Goal: Task Accomplishment & Management: Use online tool/utility

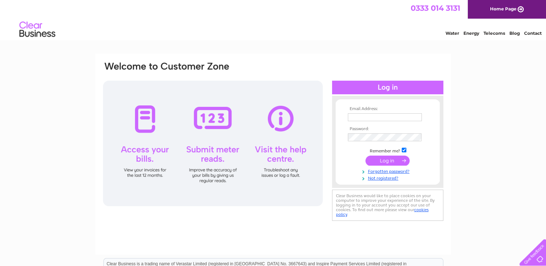
type input "admin@scyd.org.uk"
click at [389, 158] on input "submit" at bounding box center [387, 161] width 44 height 10
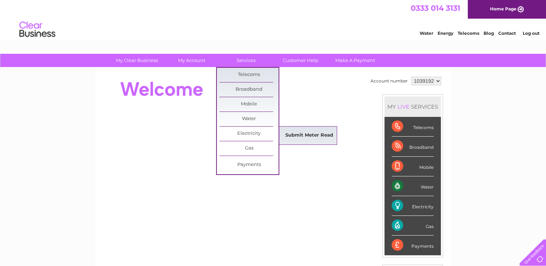
click at [307, 133] on link "Submit Meter Read" at bounding box center [309, 135] width 59 height 14
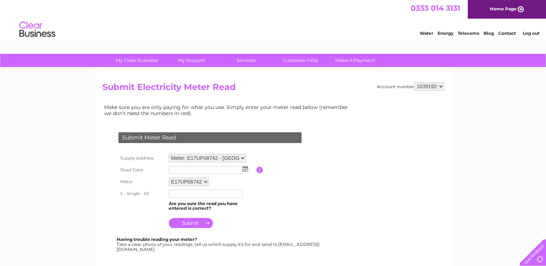
click at [245, 170] on img at bounding box center [245, 169] width 5 height 6
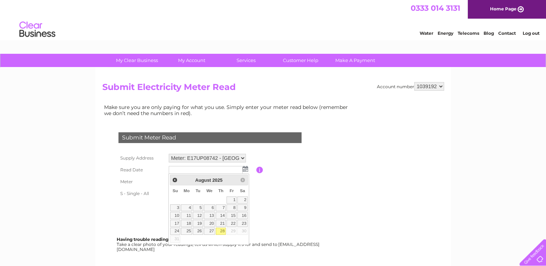
click at [222, 229] on link "28" at bounding box center [221, 231] width 10 height 7
type input "[DATE]"
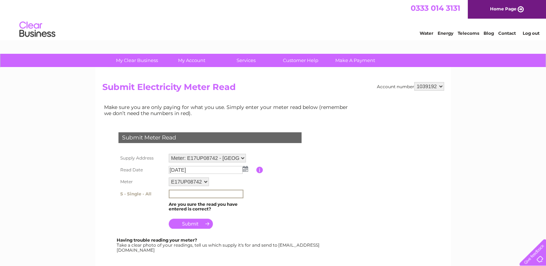
click at [187, 192] on input "text" at bounding box center [206, 194] width 75 height 9
type input "0"
click at [202, 195] on input "text" at bounding box center [206, 194] width 75 height 9
type input "0951"
click at [189, 224] on input "submit" at bounding box center [191, 223] width 44 height 10
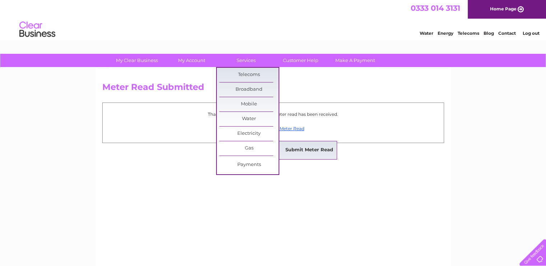
click at [296, 156] on link "Submit Meter Read" at bounding box center [309, 150] width 59 height 14
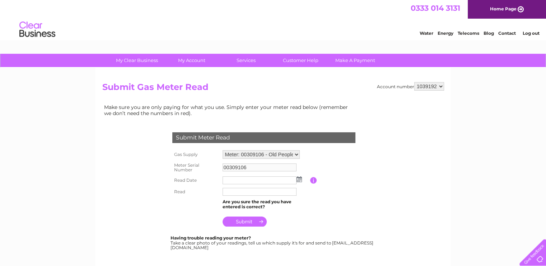
click at [301, 180] on img at bounding box center [298, 180] width 5 height 6
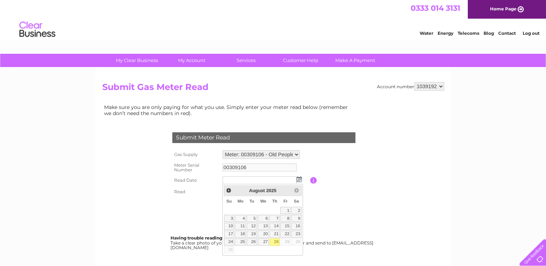
click at [278, 241] on link "28" at bounding box center [274, 242] width 10 height 7
type input "[DATE]"
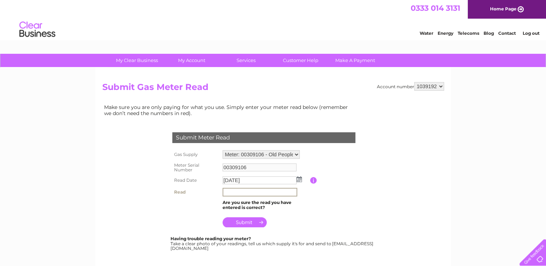
click at [236, 192] on input "text" at bounding box center [259, 192] width 75 height 9
type input "1"
click at [241, 189] on input "text" at bounding box center [259, 192] width 75 height 9
type input "1953"
click at [238, 223] on input "submit" at bounding box center [244, 222] width 44 height 10
